Goal: Use online tool/utility: Utilize a website feature to perform a specific function

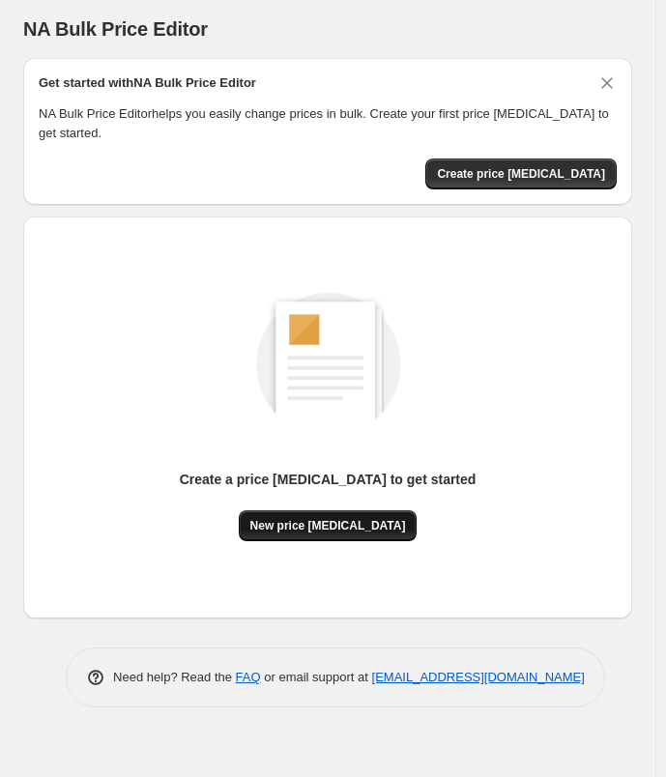
click at [373, 514] on button "New price [MEDICAL_DATA]" at bounding box center [328, 525] width 179 height 31
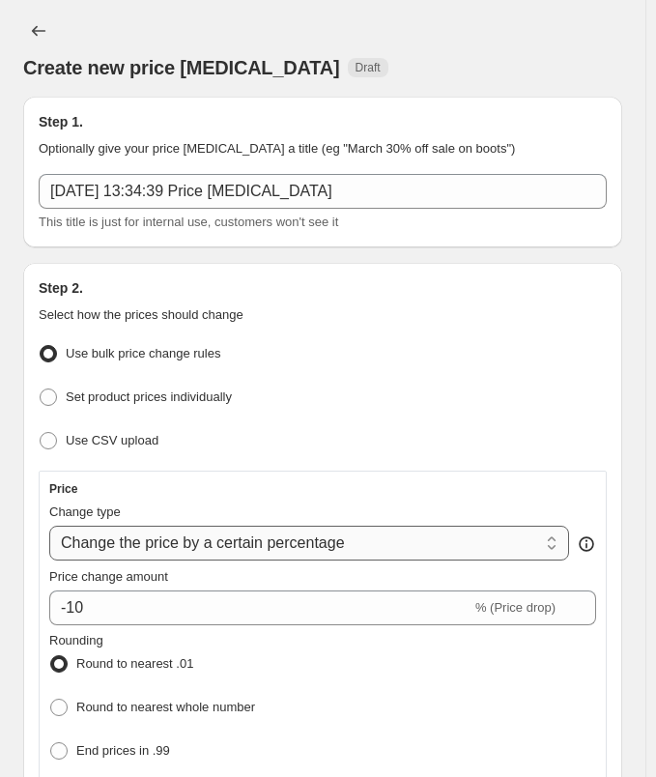
click at [261, 546] on select "Change the price to a certain amount Change the price by a certain amount Chang…" at bounding box center [309, 543] width 520 height 35
select select "to"
click at [49, 526] on select "Change the price to a certain amount Change the price by a certain amount Chang…" at bounding box center [309, 543] width 520 height 35
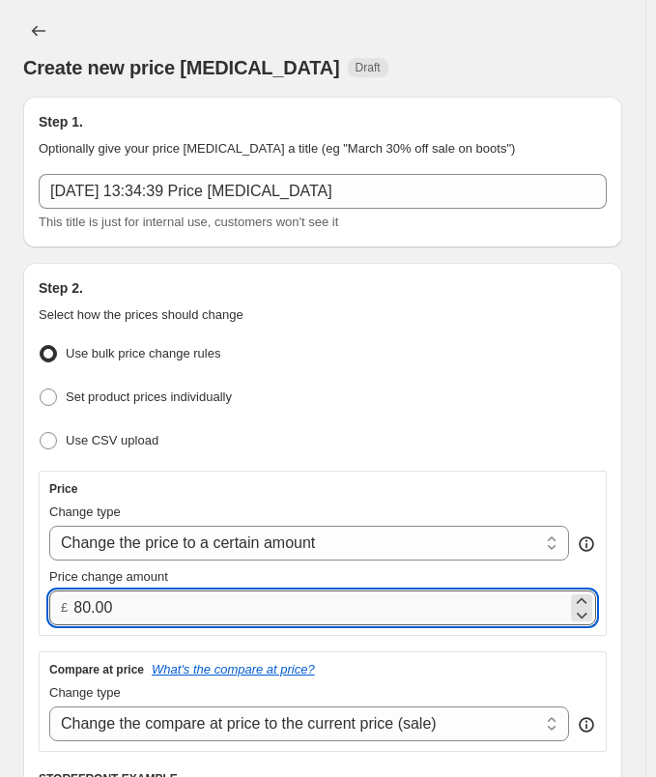
click at [229, 597] on input "80.00" at bounding box center [320, 607] width 494 height 35
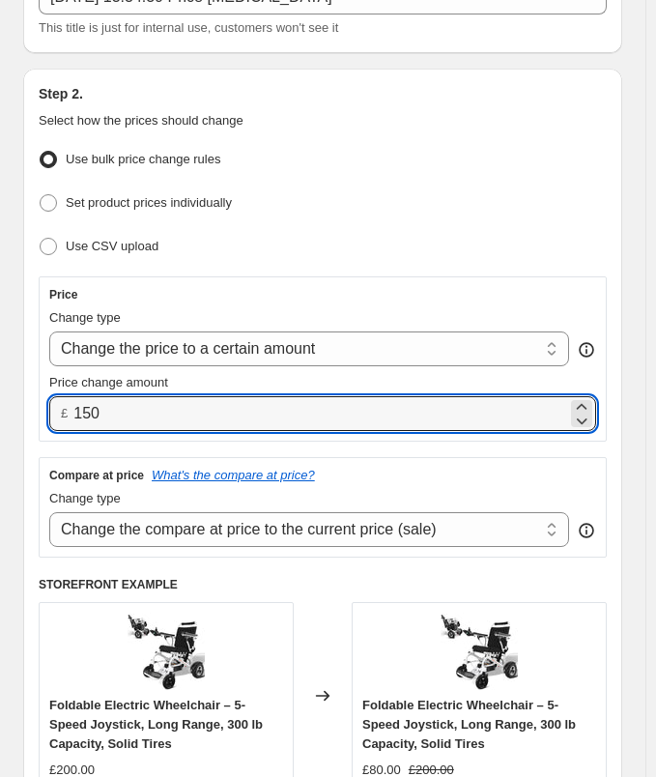
scroll to position [483, 0]
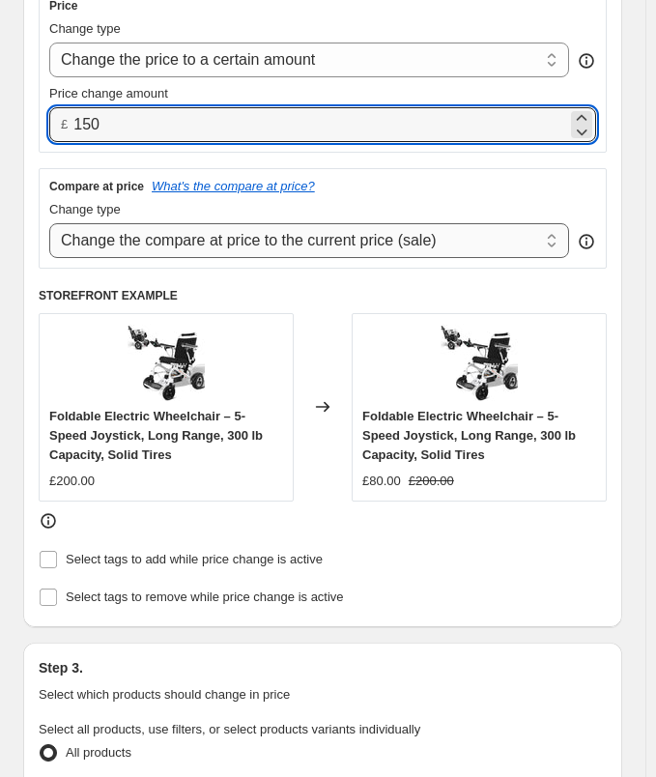
type input "150.00"
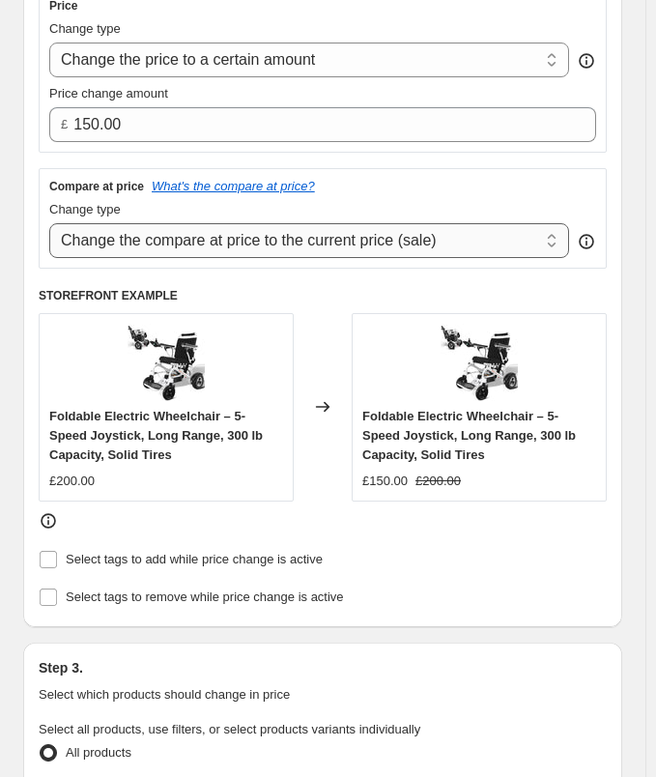
click at [218, 227] on select "Change the compare at price to the current price (sale) Change the compare at p…" at bounding box center [309, 240] width 520 height 35
select select "remove"
click at [49, 223] on select "Change the compare at price to the current price (sale) Change the compare at p…" at bounding box center [309, 240] width 520 height 35
click at [586, 557] on div "Select tags to add while price change is active" at bounding box center [323, 560] width 568 height 28
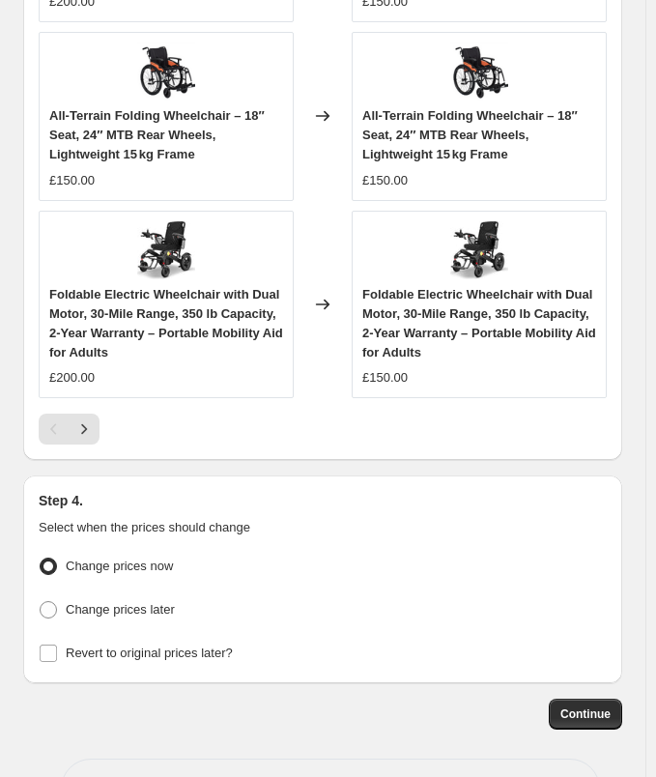
scroll to position [1982, 0]
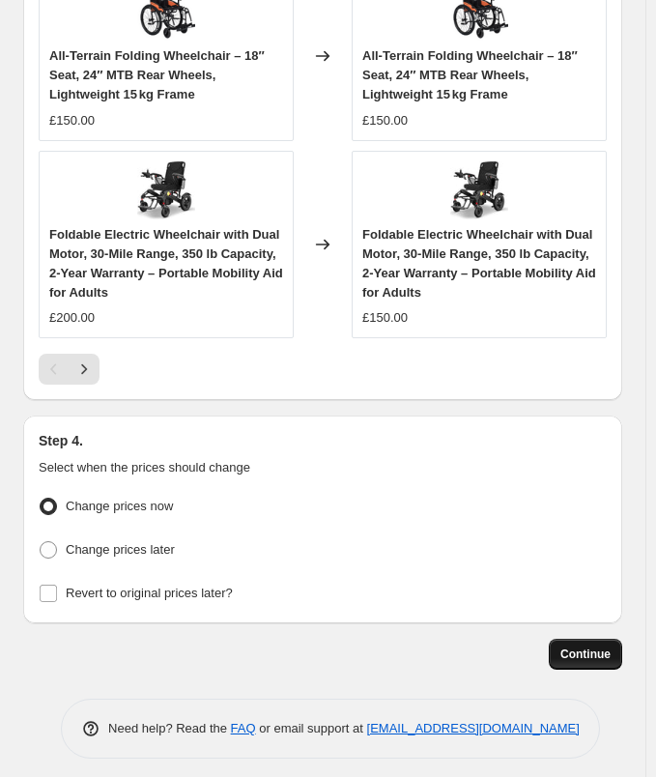
click at [577, 646] on span "Continue" at bounding box center [585, 653] width 50 height 15
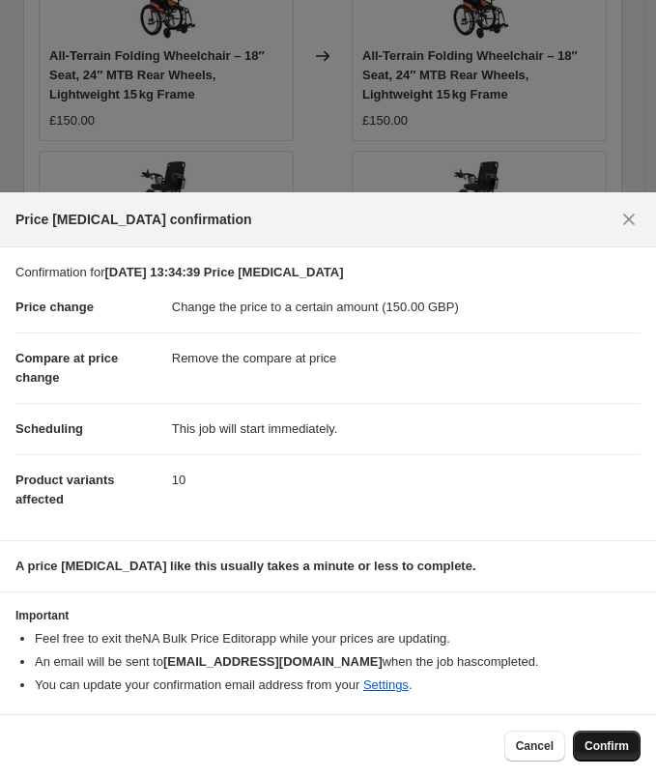
click at [604, 747] on span "Confirm" at bounding box center [607, 745] width 44 height 15
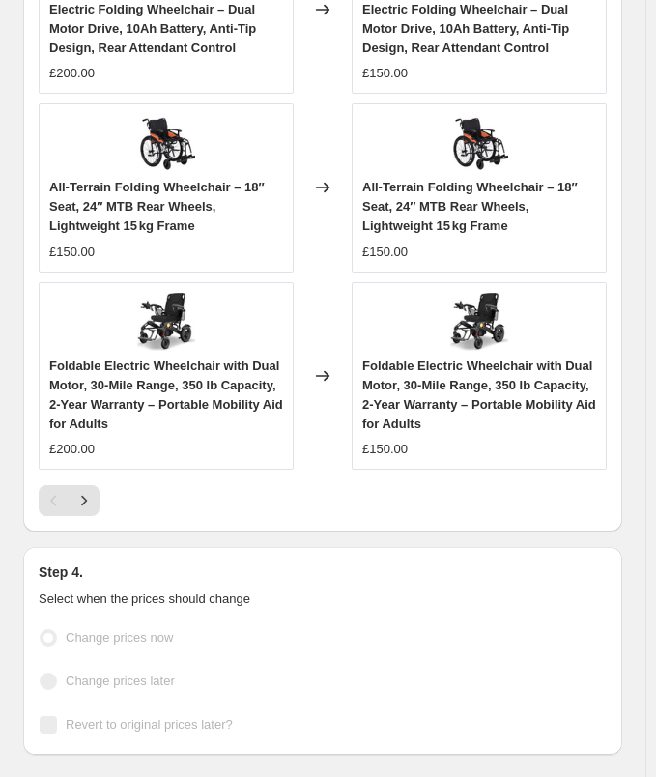
select select "remove"
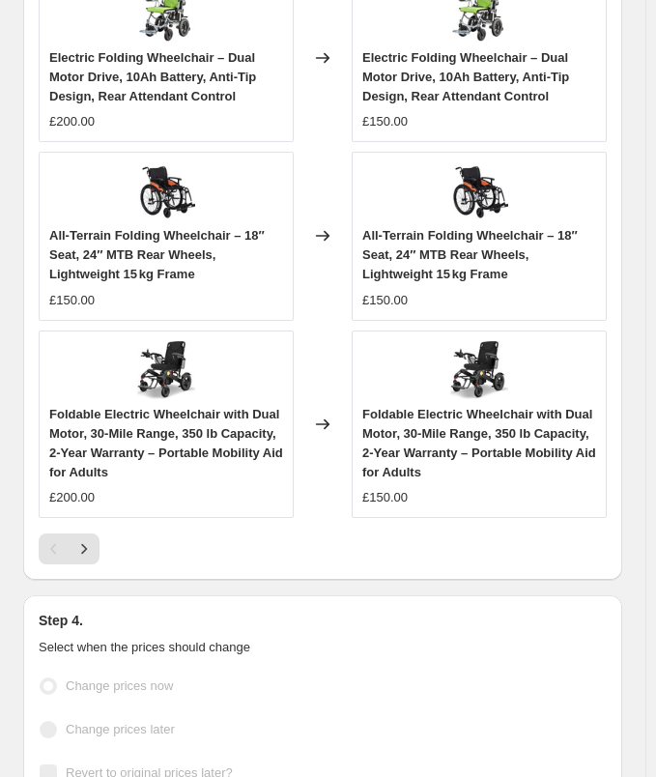
scroll to position [0, 0]
